Goal: Task Accomplishment & Management: Use online tool/utility

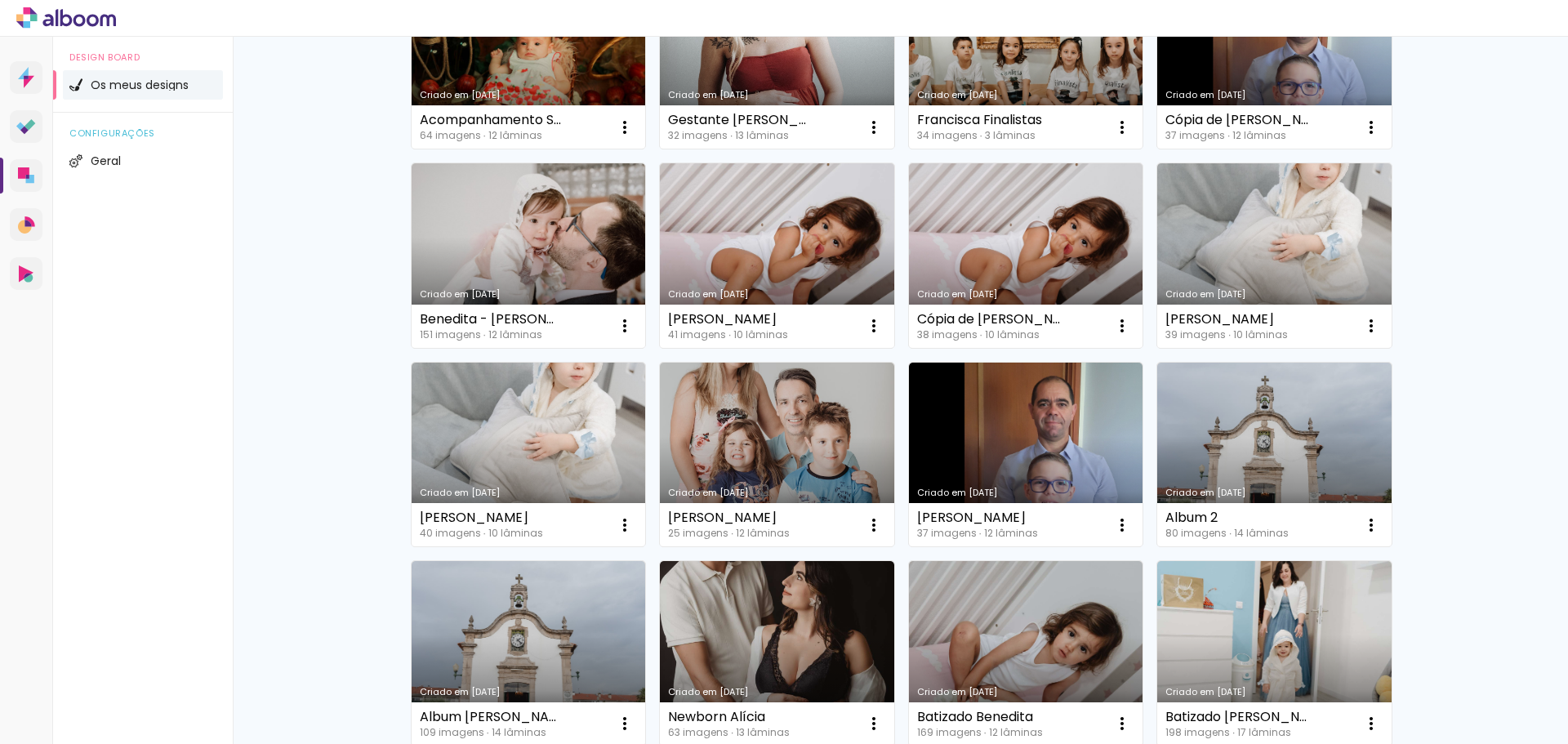
scroll to position [410, 0]
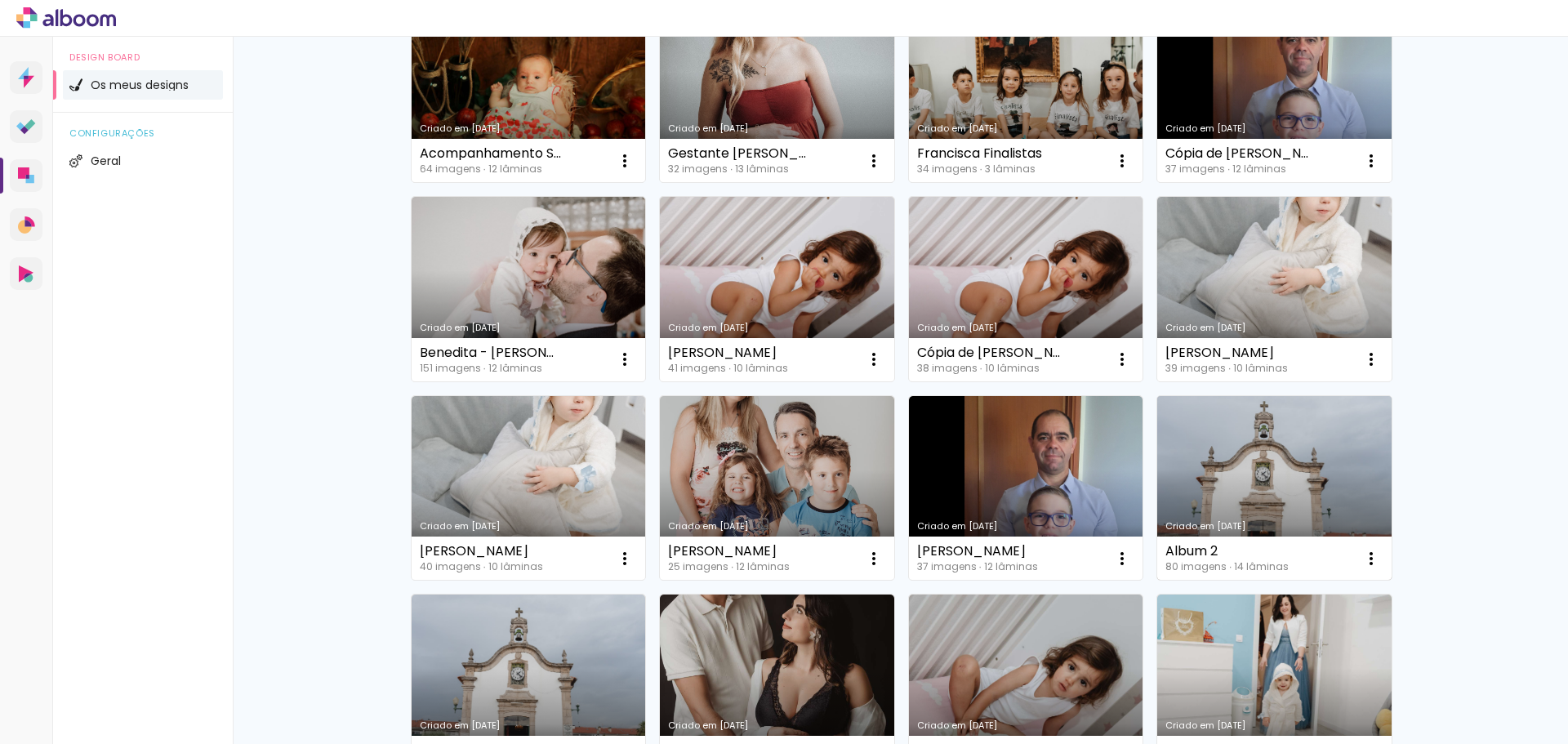
click at [1208, 509] on link "Criado em [DATE]" at bounding box center [1274, 488] width 234 height 185
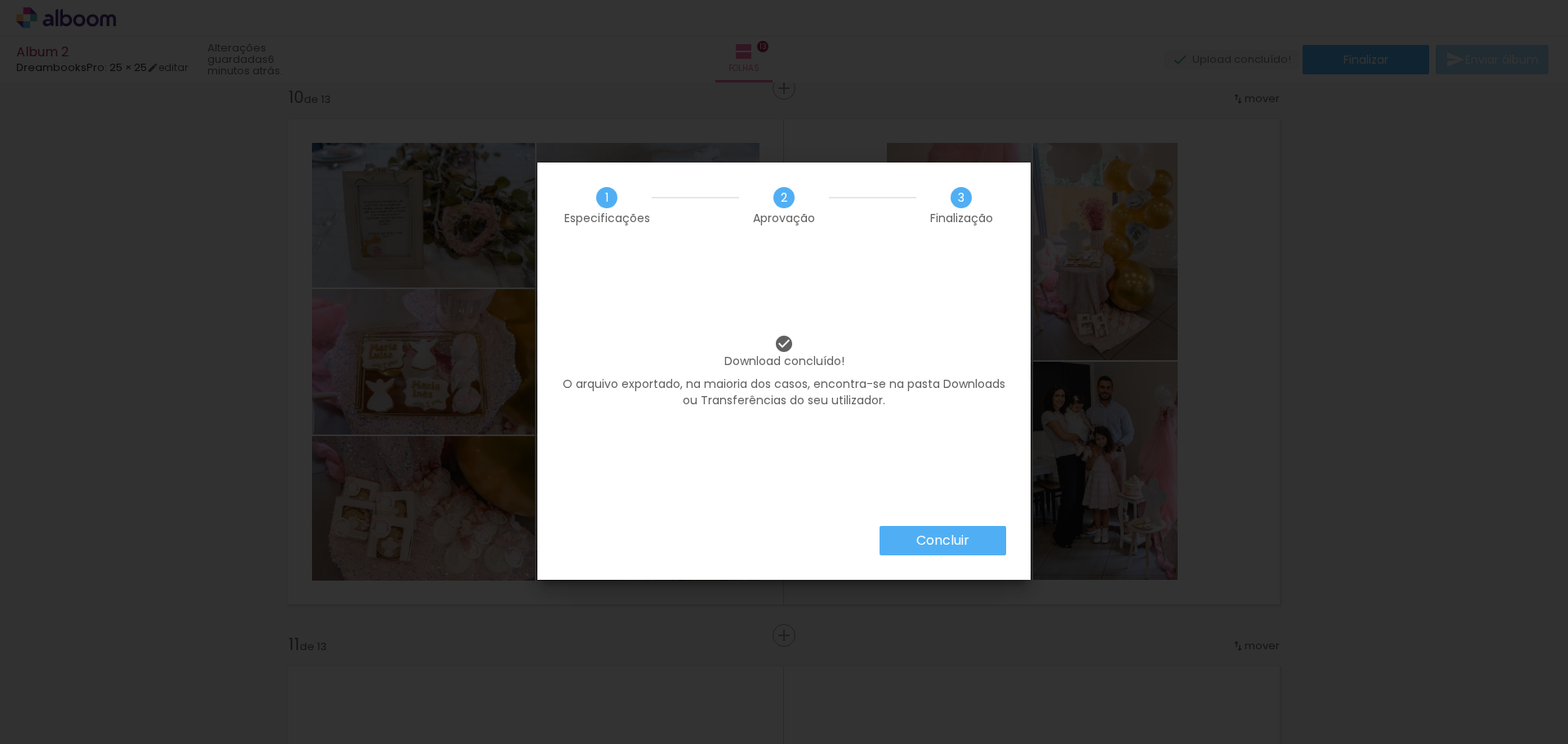
scroll to position [3702, 0]
click at [920, 521] on div "Download concluído! O arquivo exportado, na maioria dos casos, encontra-se na p…" at bounding box center [784, 387] width 493 height 277
click at [925, 528] on paper-button "Concluir" at bounding box center [943, 540] width 127 height 29
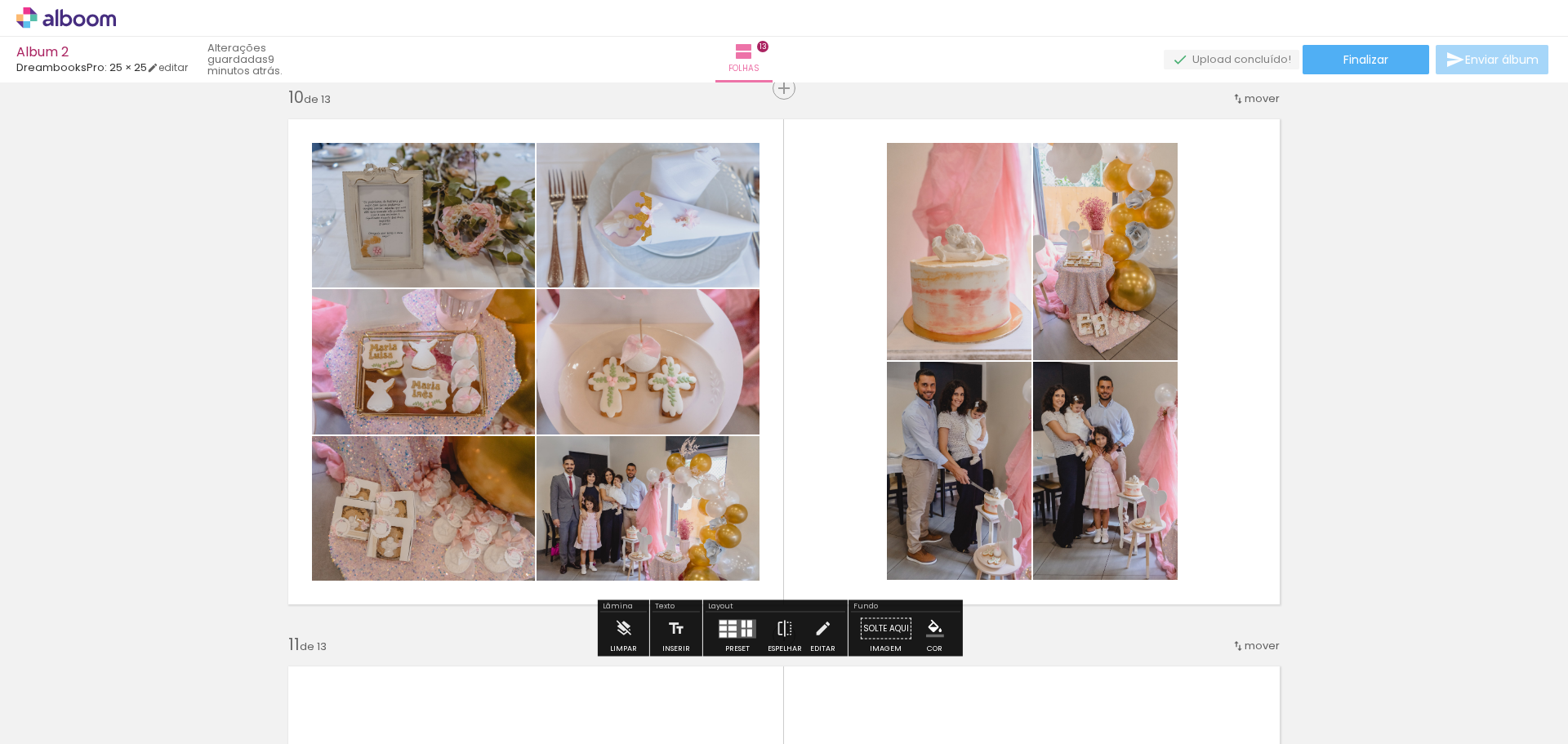
scroll to position [3702, 0]
click at [966, 310] on quentale-photo at bounding box center [959, 251] width 145 height 217
click at [816, 636] on iron-icon at bounding box center [822, 628] width 18 height 33
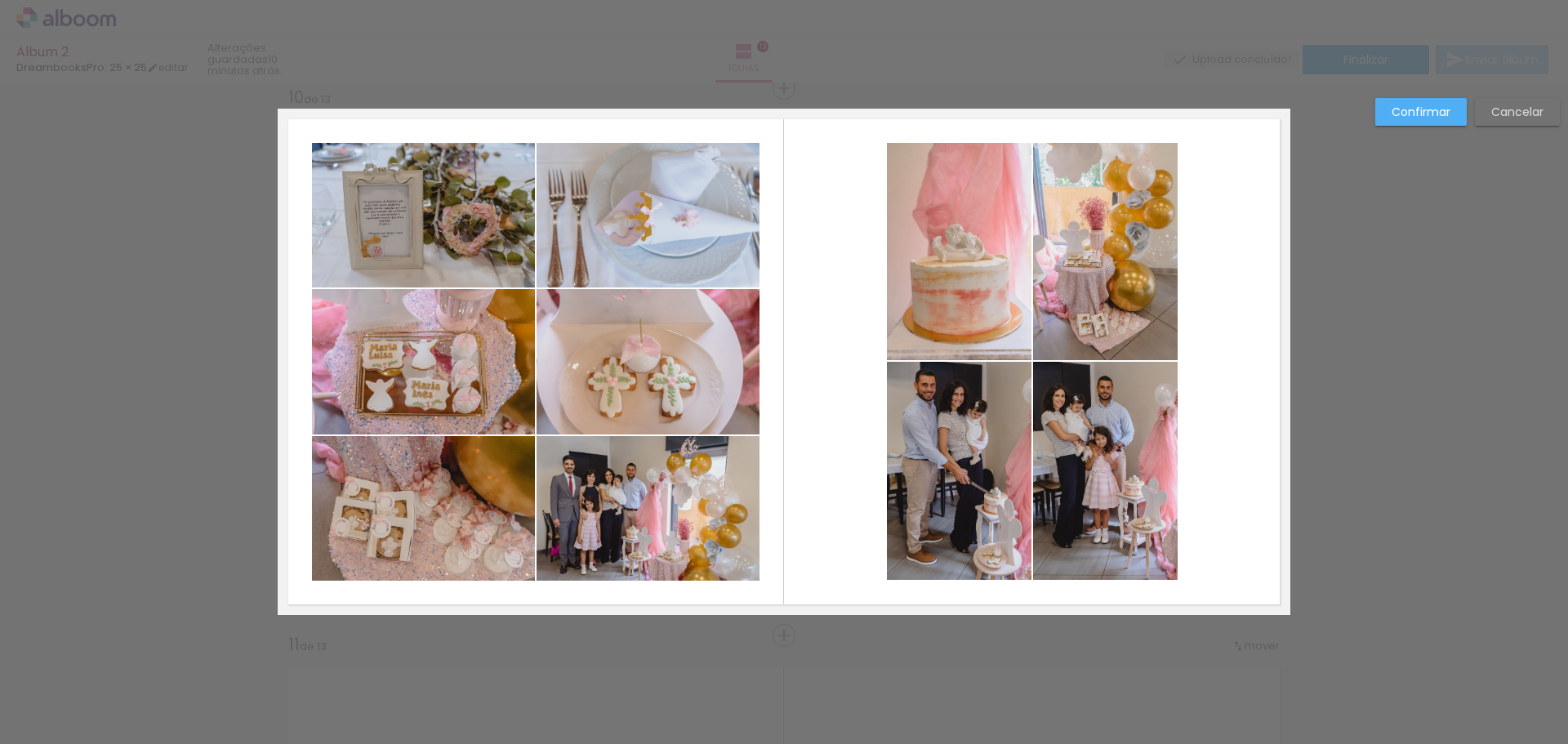
click at [983, 258] on quentale-photo at bounding box center [959, 251] width 145 height 217
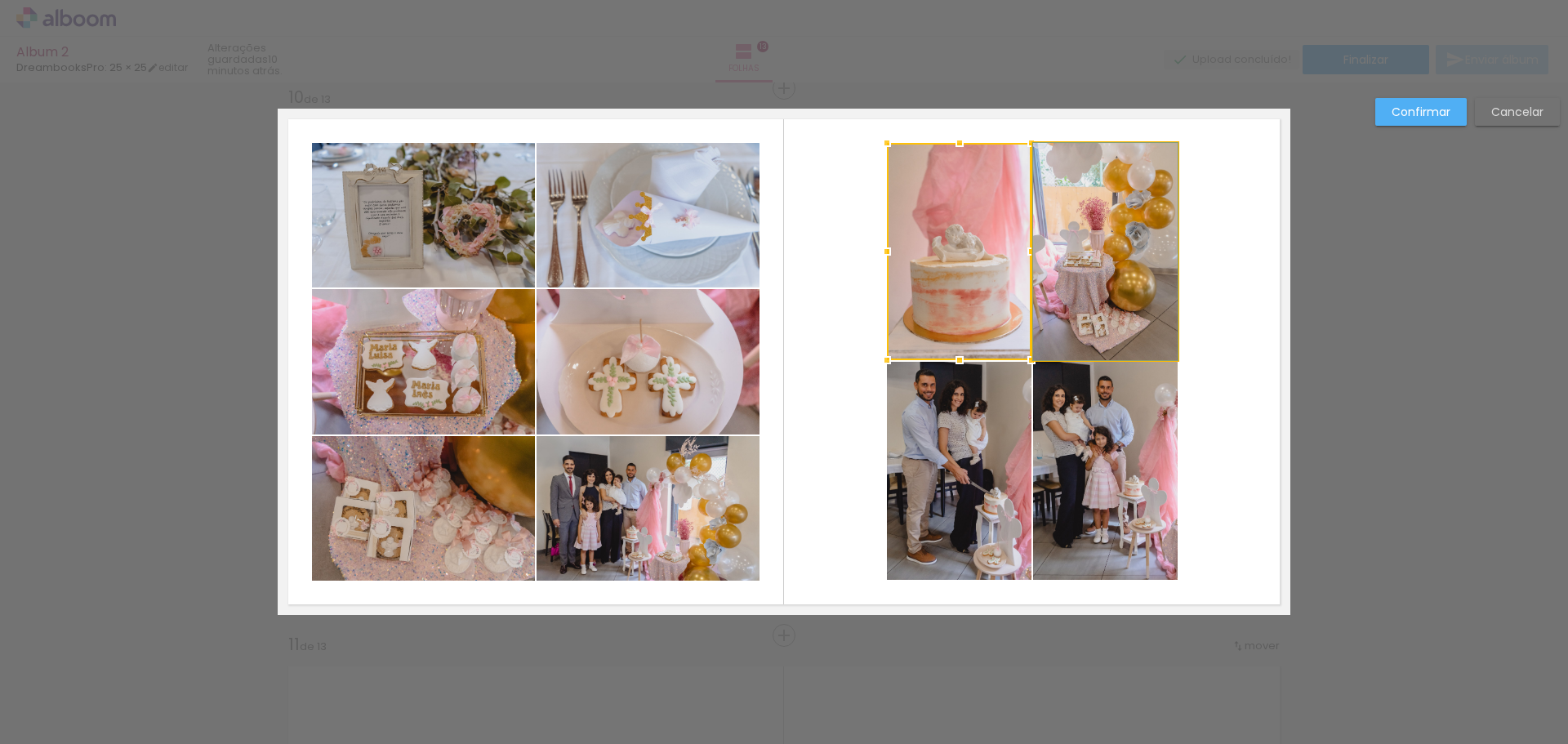
click at [1106, 260] on quentale-photo at bounding box center [1104, 251] width 145 height 217
click at [1089, 439] on quentale-photo at bounding box center [1104, 471] width 145 height 218
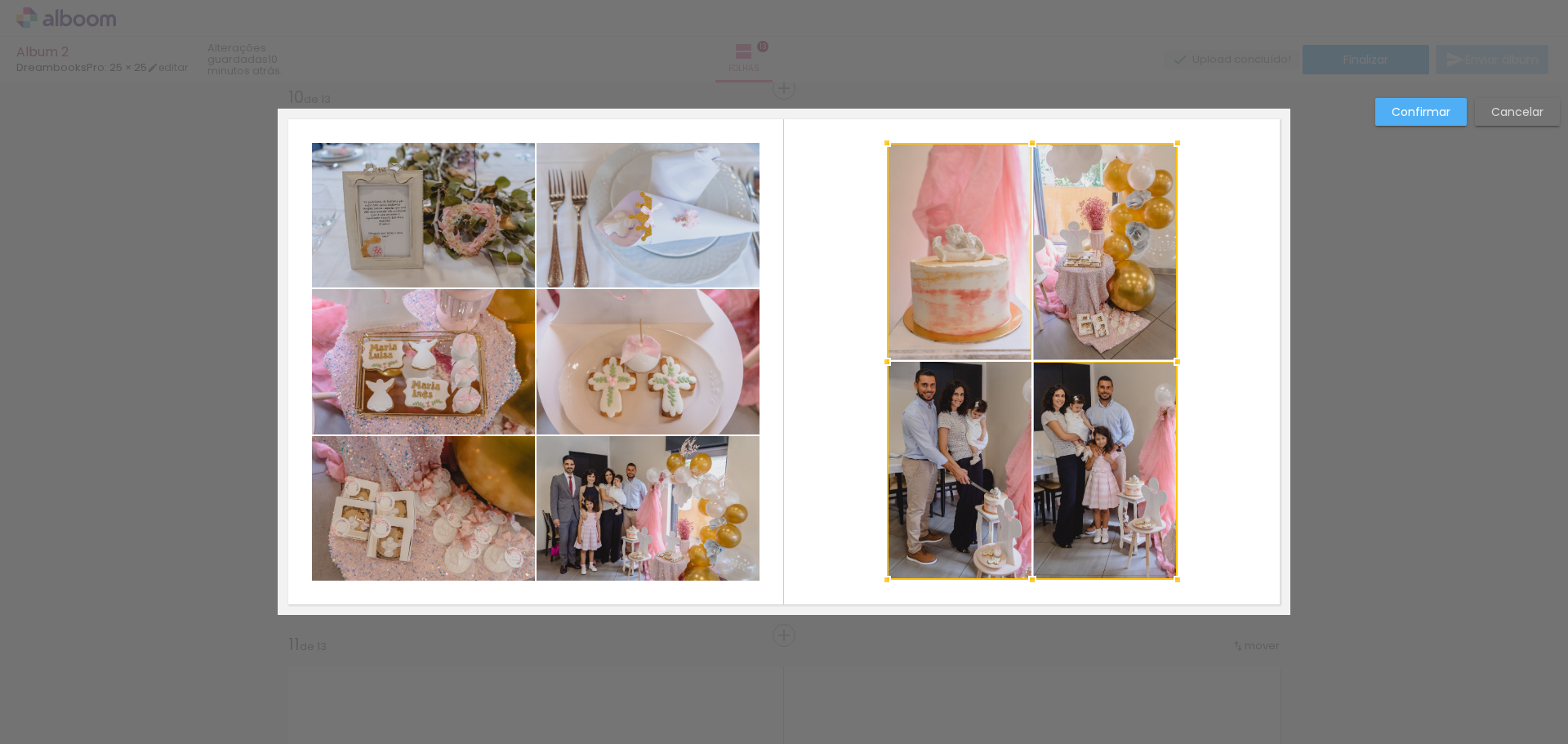
click at [1003, 439] on div at bounding box center [1031, 361] width 290 height 437
click at [1234, 314] on quentale-layouter at bounding box center [783, 361] width 1012 height 506
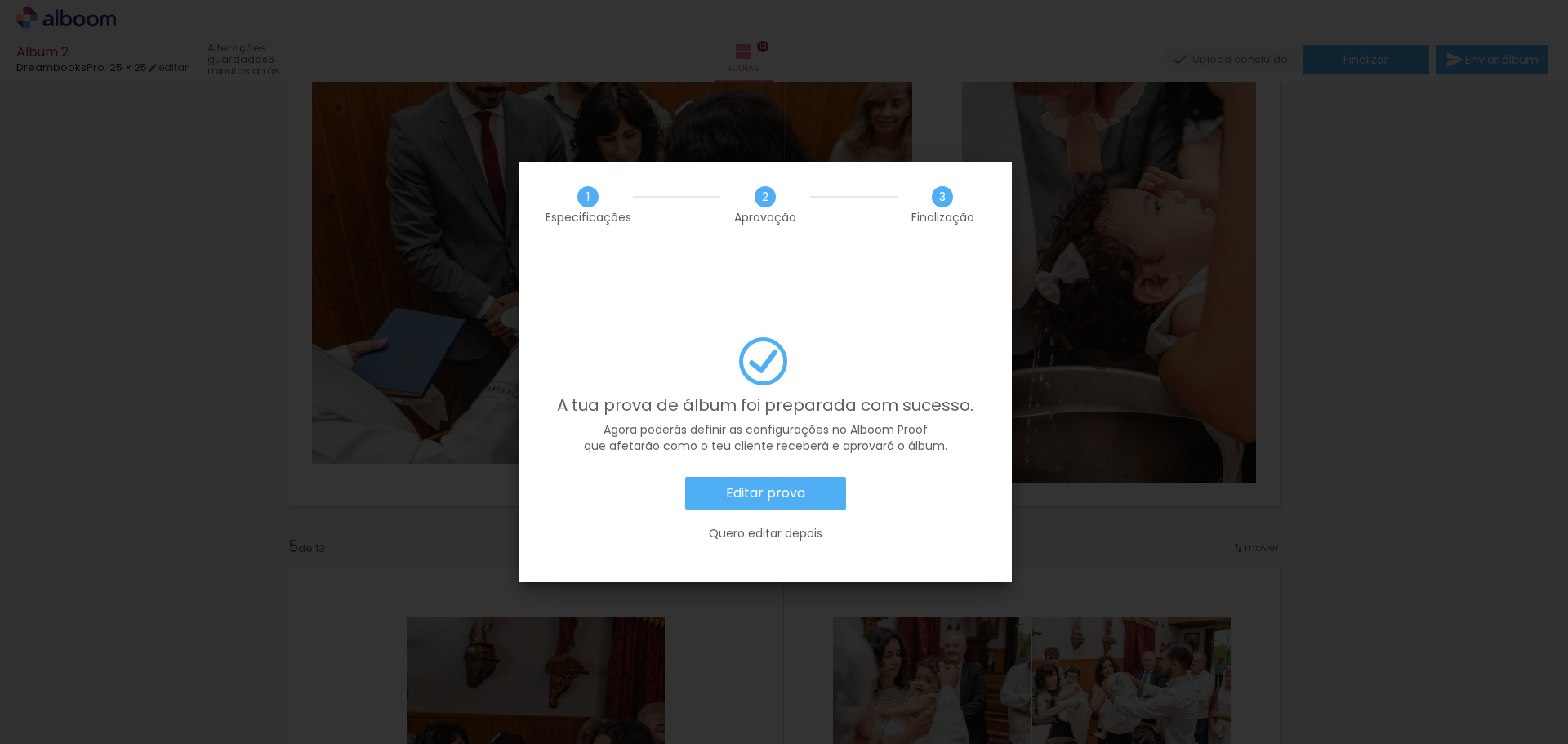
scroll to position [3702, 0]
click at [0, 0] on slot "Editar prova" at bounding box center [0, 0] width 0 height 0
